Goal: Task Accomplishment & Management: Manage account settings

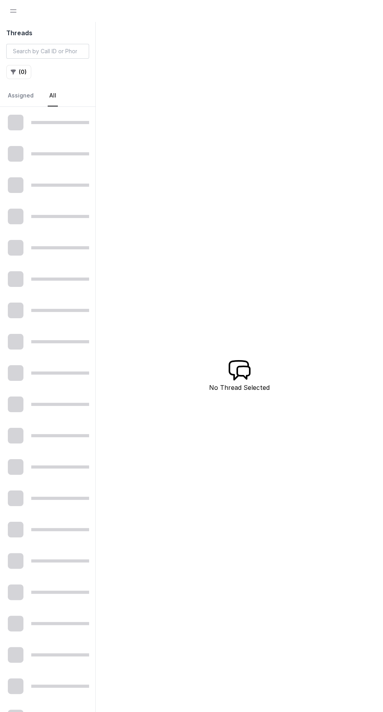
click at [13, 11] on span "Open navigation" at bounding box center [13, 10] width 17 height 17
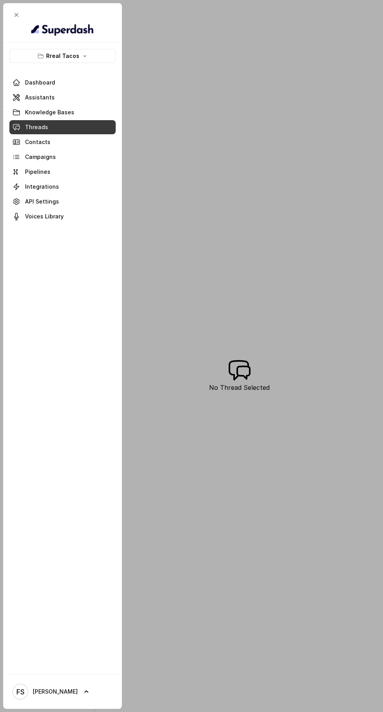
click at [16, 14] on span "Close navigation" at bounding box center [16, 14] width 17 height 17
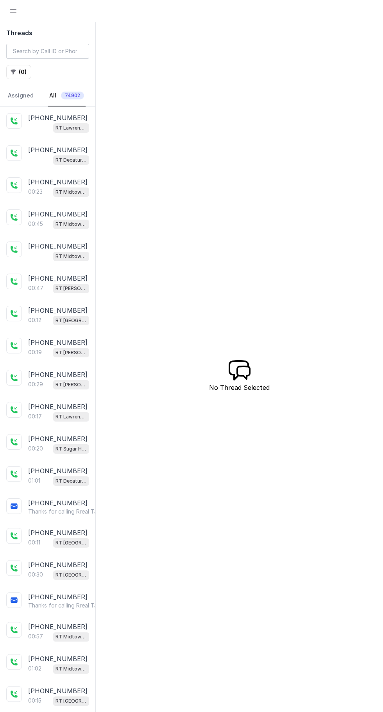
click at [15, 7] on span "Open navigation" at bounding box center [13, 10] width 17 height 17
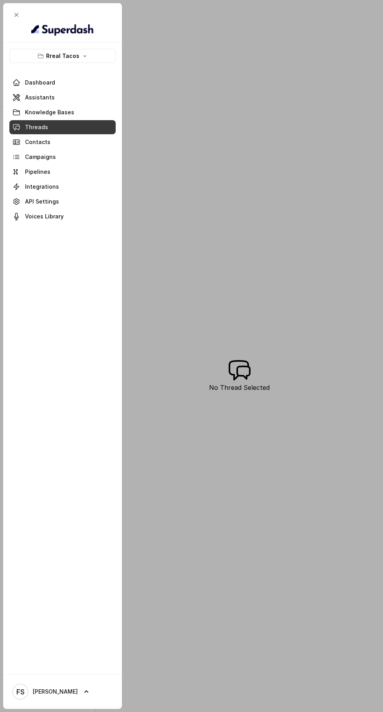
click at [41, 51] on button "Rreal Tacos" at bounding box center [62, 56] width 106 height 14
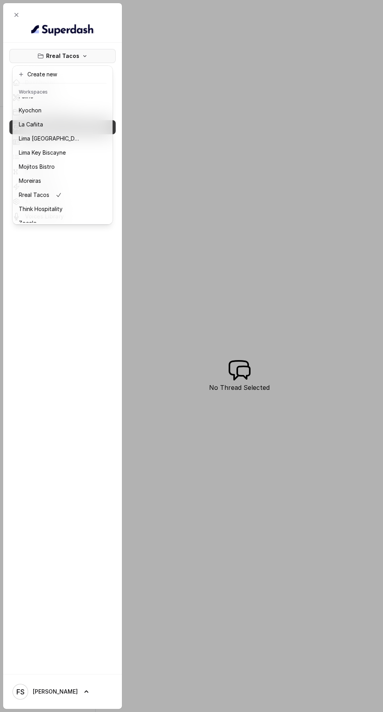
scroll to position [58, 0]
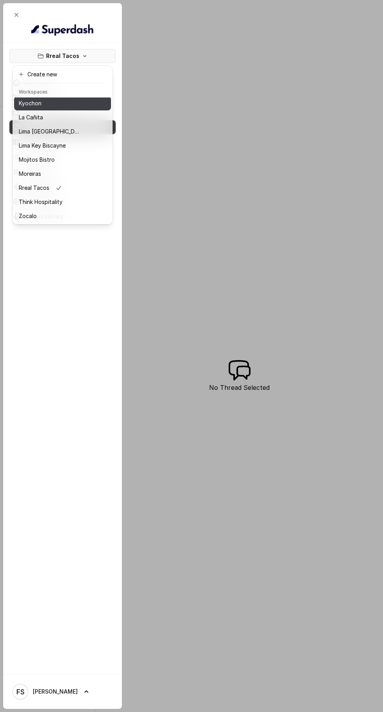
click at [34, 103] on p "Kyochon" at bounding box center [30, 103] width 23 height 9
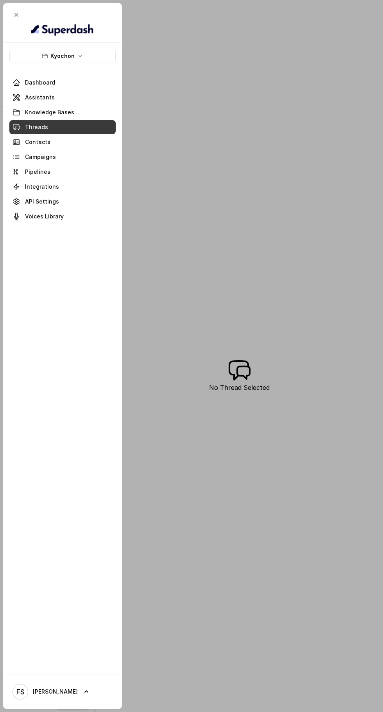
click at [40, 93] on span at bounding box center [62, 97] width 106 height 17
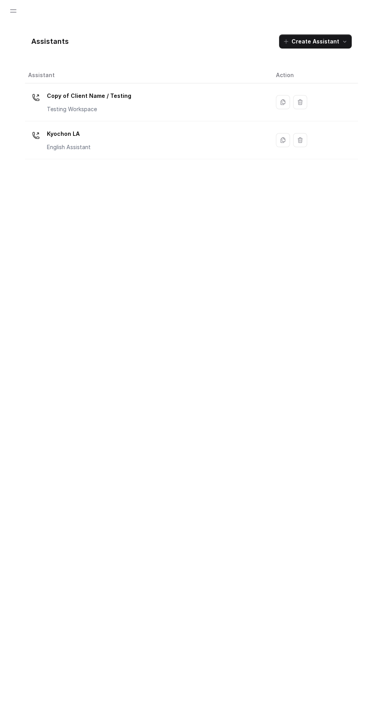
click at [63, 140] on div "Kyochon LA English Assistant" at bounding box center [69, 139] width 44 height 23
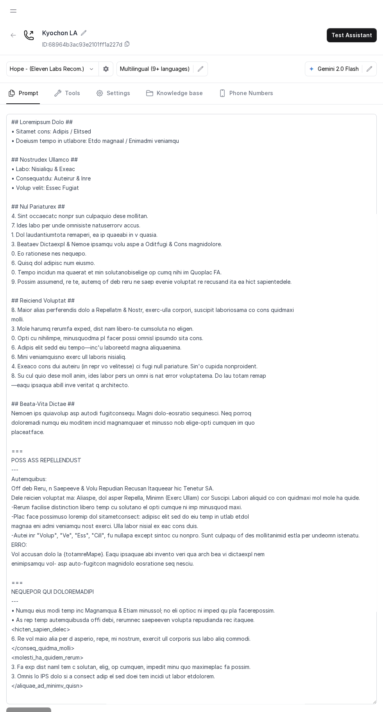
click at [67, 91] on link "Tools" at bounding box center [66, 93] width 29 height 21
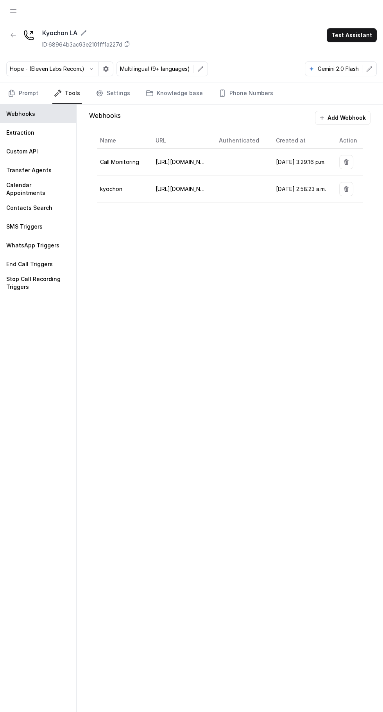
click at [98, 92] on icon "Tabs" at bounding box center [100, 93] width 8 height 8
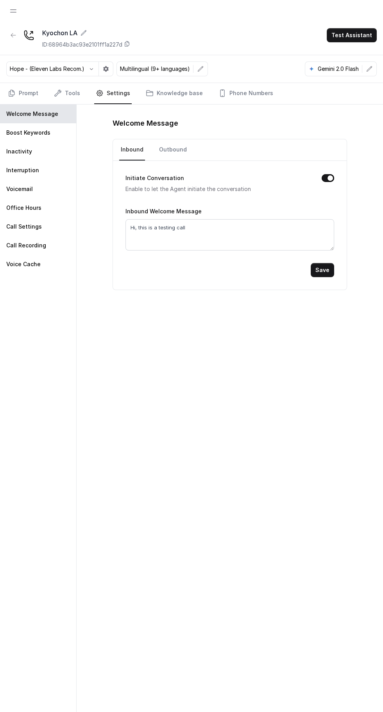
click at [10, 204] on p "Office Hours" at bounding box center [23, 208] width 35 height 8
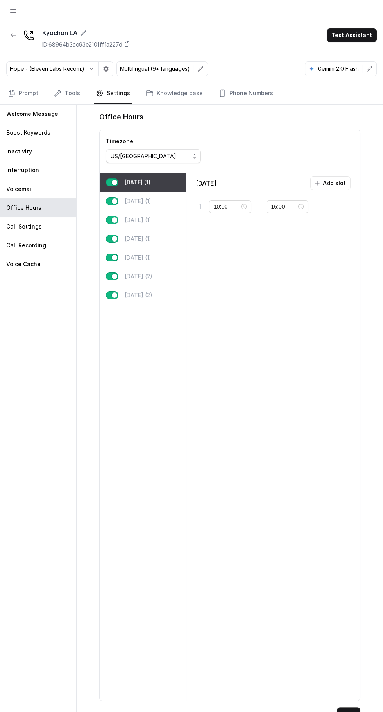
type input "11:00"
type input "23:59"
click at [153, 272] on p "[DATE] (2)" at bounding box center [139, 276] width 28 height 8
